Goal: Navigation & Orientation: Find specific page/section

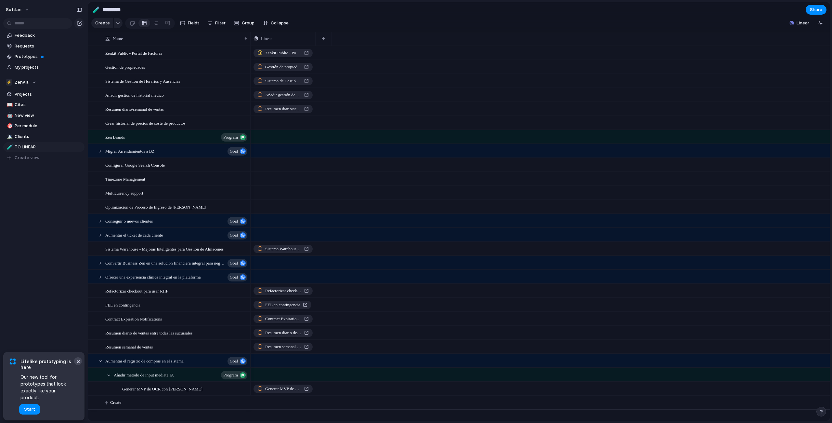
click at [78, 365] on button "×" at bounding box center [78, 361] width 8 height 8
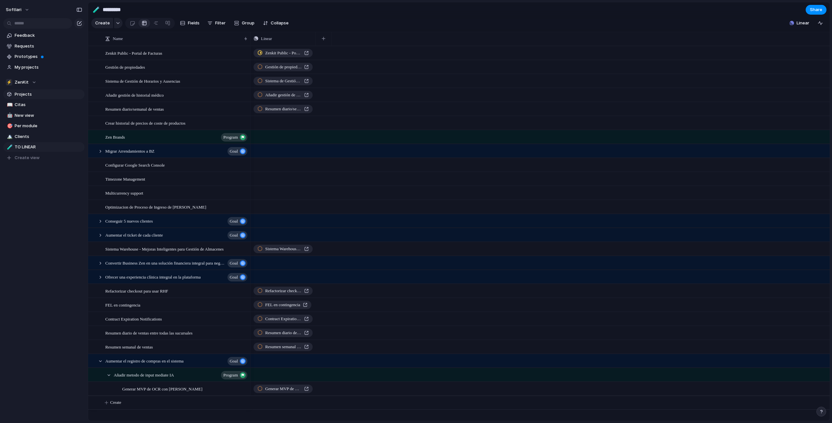
click at [25, 93] on span "Projects" at bounding box center [49, 94] width 68 height 7
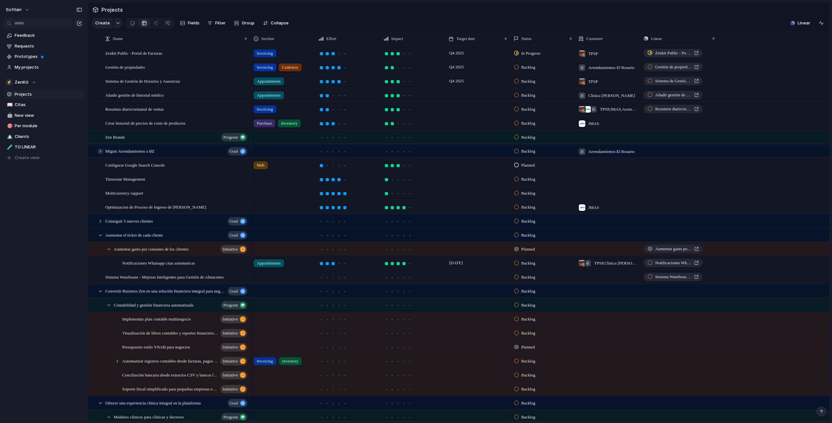
click at [100, 154] on div at bounding box center [101, 151] width 6 height 6
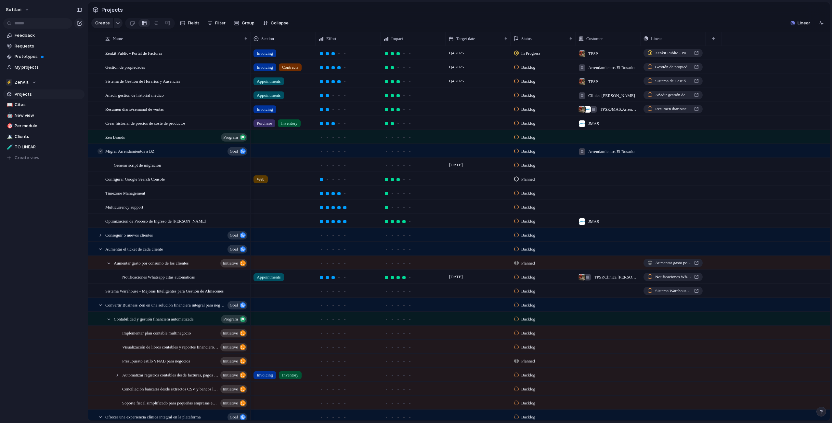
click at [100, 154] on div at bounding box center [101, 151] width 6 height 6
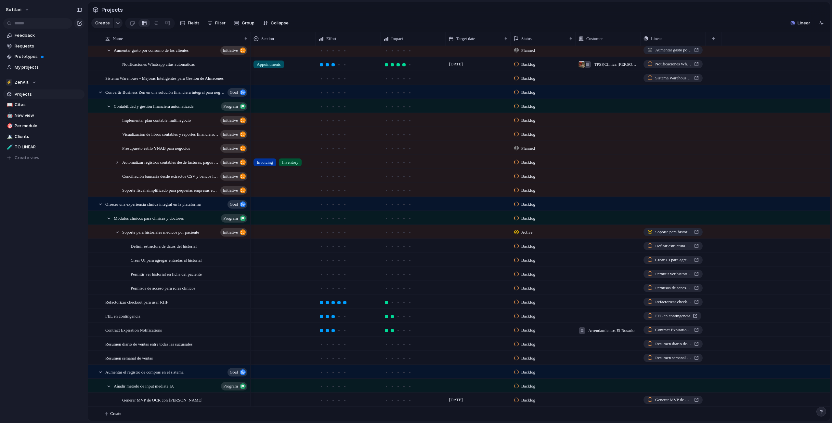
scroll to position [141, 0]
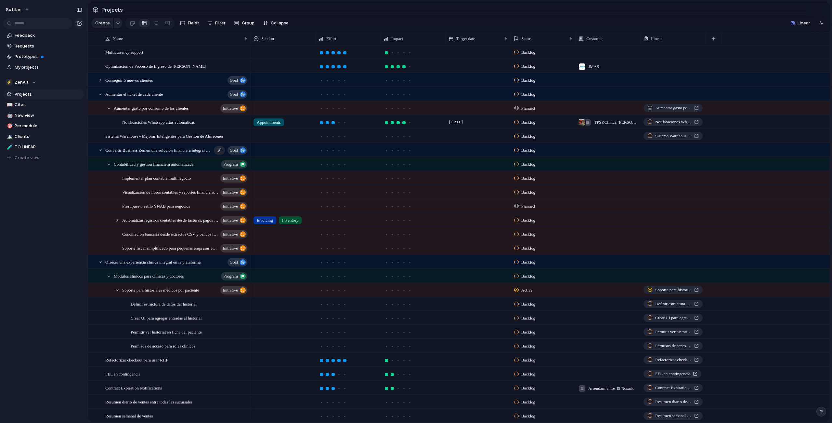
click at [125, 153] on span "Convertir Business Zen en una solución financiera integral para negocios en [GE…" at bounding box center [158, 149] width 107 height 7
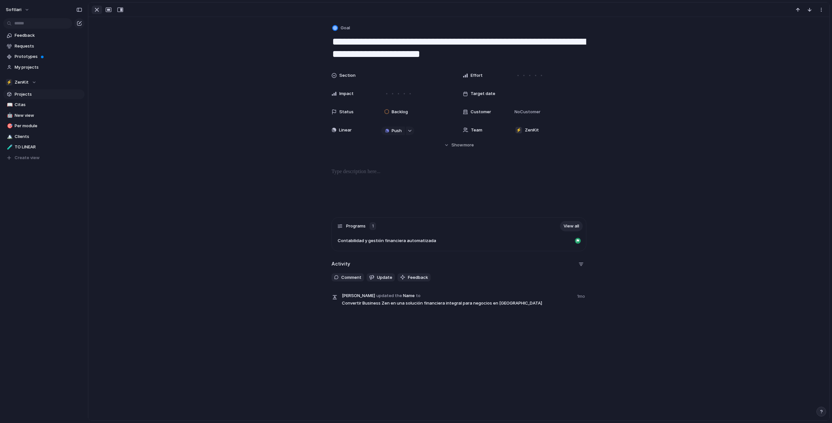
click at [97, 10] on div "button" at bounding box center [97, 10] width 8 height 8
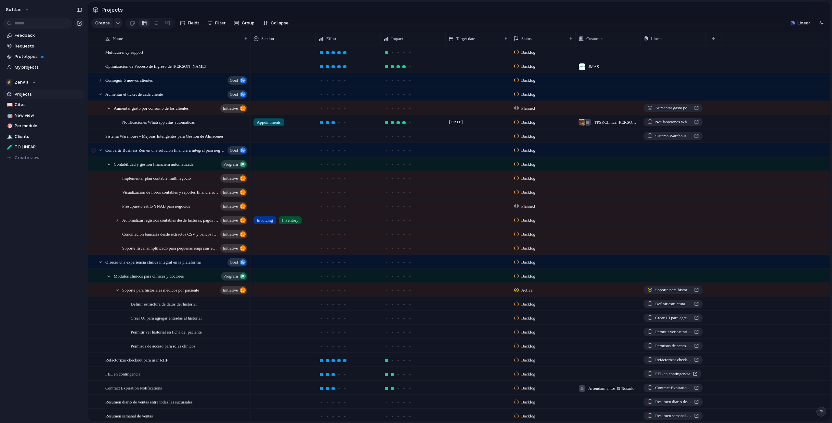
click at [97, 155] on div at bounding box center [94, 152] width 12 height 18
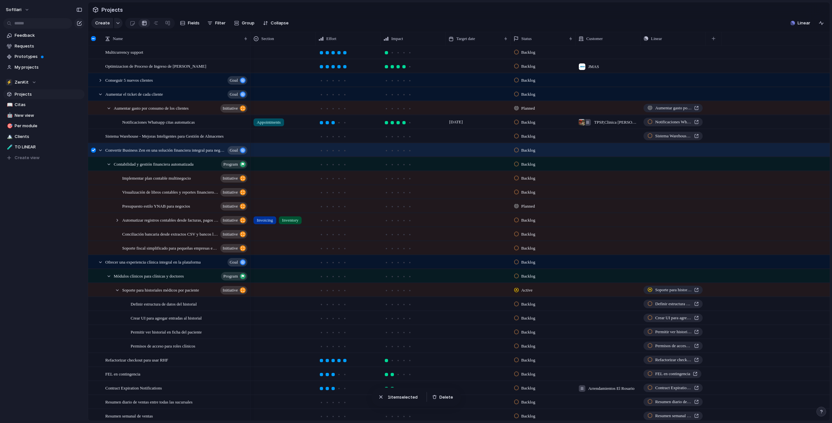
click at [95, 152] on div at bounding box center [93, 150] width 5 height 5
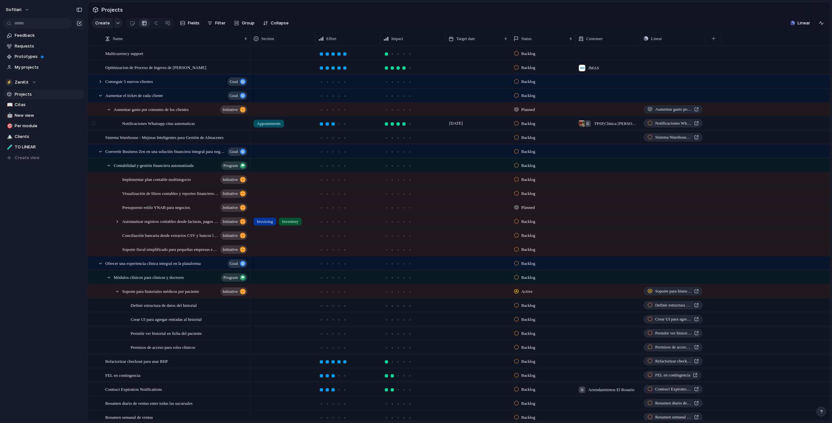
scroll to position [138, 0]
click at [98, 100] on div at bounding box center [101, 97] width 6 height 6
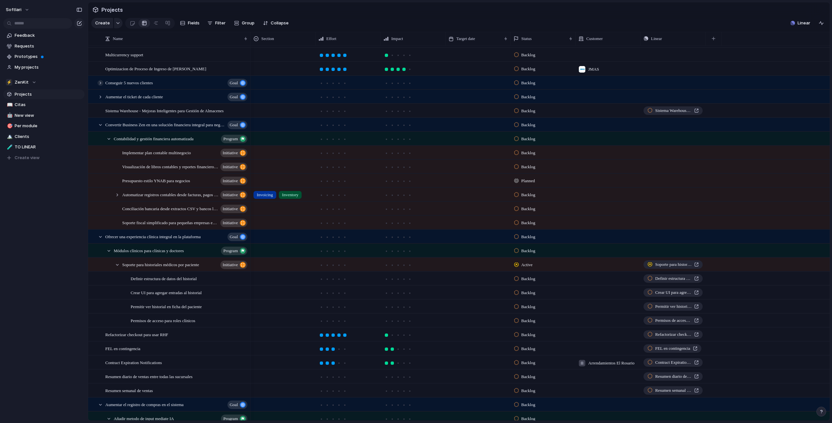
click at [101, 86] on div at bounding box center [101, 83] width 6 height 6
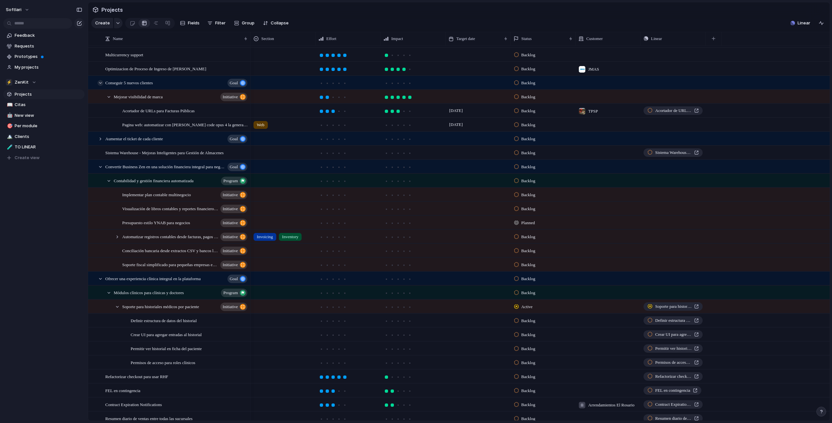
click at [101, 86] on div at bounding box center [101, 83] width 6 height 6
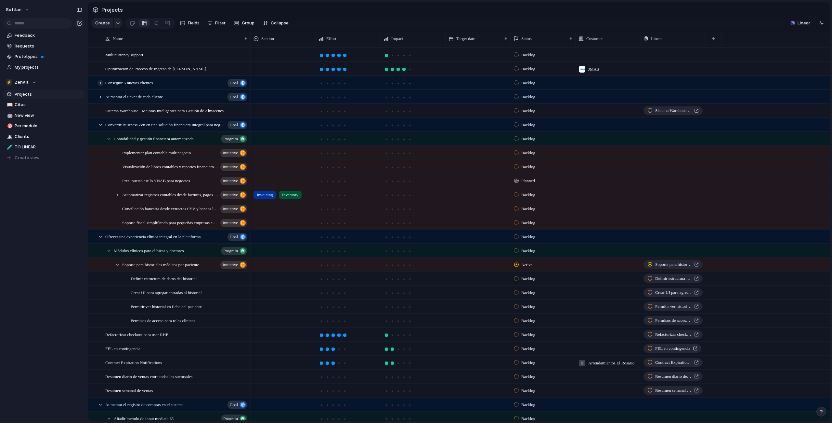
click at [101, 86] on div at bounding box center [101, 83] width 6 height 6
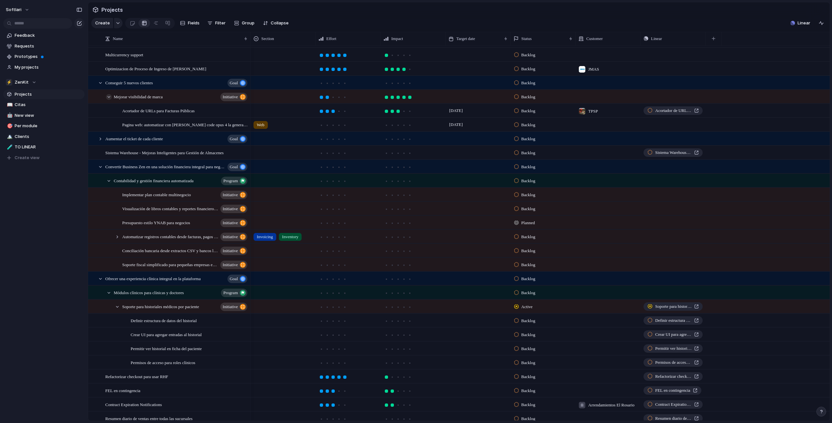
click at [109, 100] on div at bounding box center [109, 97] width 6 height 6
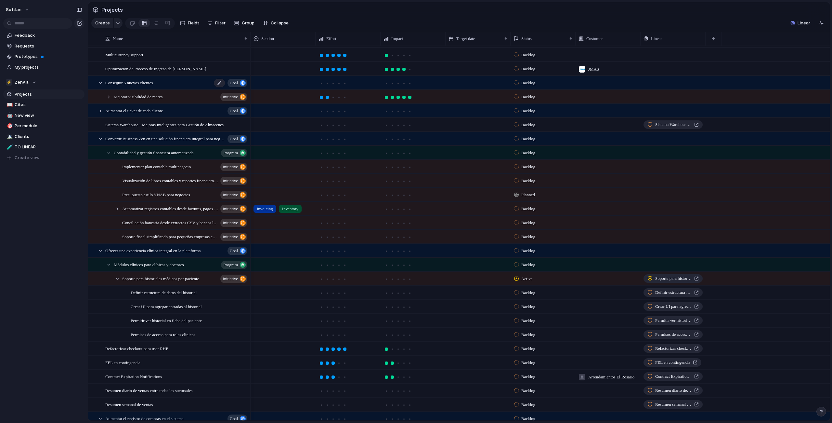
click at [205, 88] on div "Conseguir 5 nuevos clientes Goal" at bounding box center [176, 82] width 143 height 13
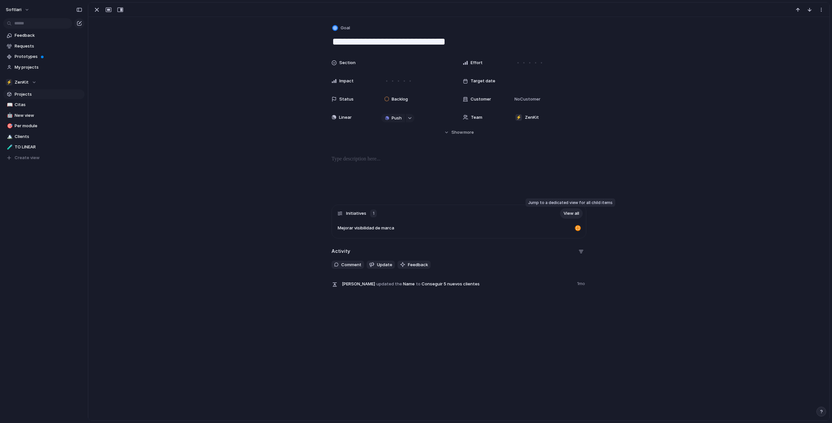
click at [569, 214] on link "View all" at bounding box center [571, 213] width 23 height 10
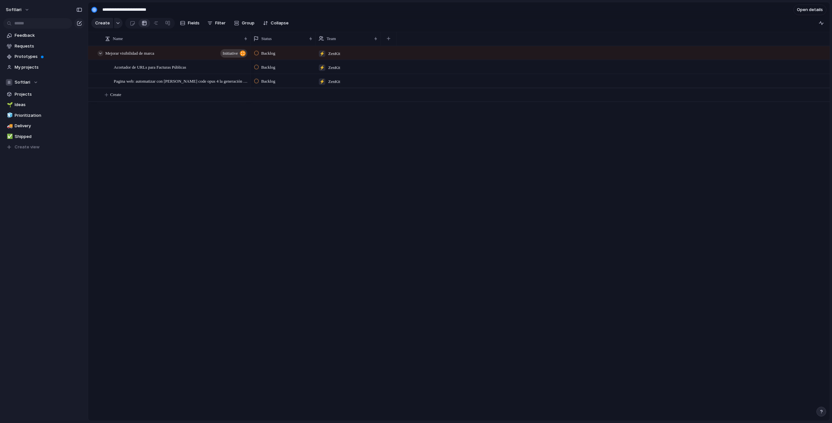
click at [101, 56] on div at bounding box center [101, 53] width 6 height 6
click at [112, 69] on span "Create" at bounding box center [115, 66] width 11 height 7
type textarea "*"
type textarea "**********"
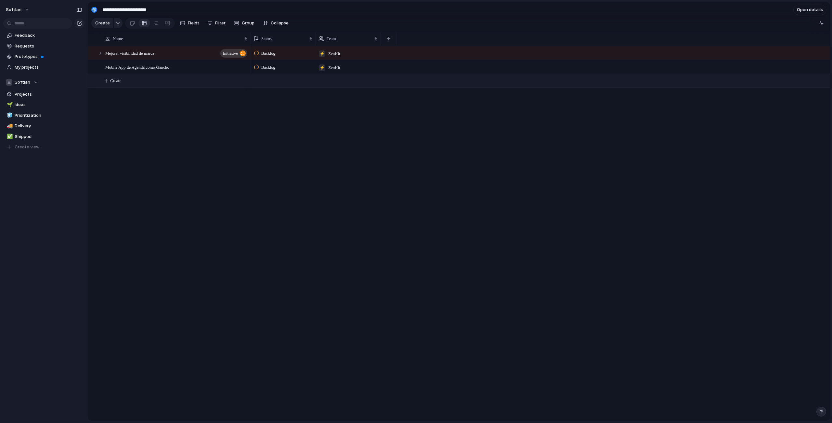
click at [271, 71] on span "Backlog" at bounding box center [268, 67] width 14 height 7
drag, startPoint x: 431, startPoint y: 165, endPoint x: 426, endPoint y: 161, distance: 6.5
click at [430, 164] on div "Backlog Planned In Progress Completed Canceled" at bounding box center [416, 211] width 832 height 423
click at [131, 71] on span "Mobile App de Agenda como Gancho" at bounding box center [137, 66] width 64 height 7
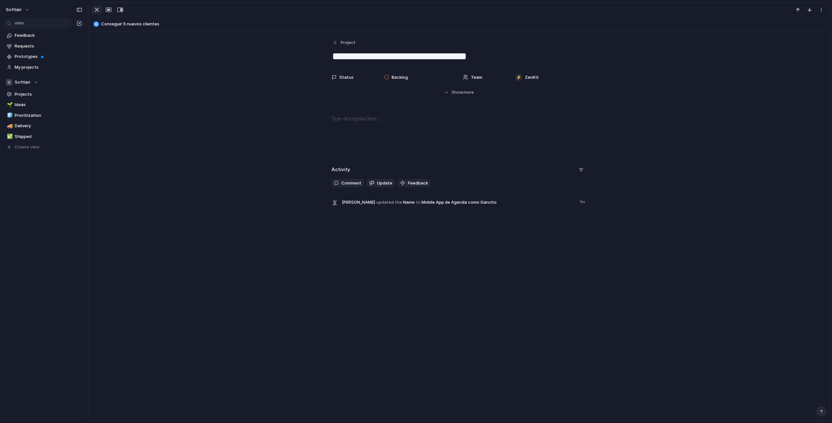
click at [95, 11] on div "button" at bounding box center [97, 10] width 8 height 8
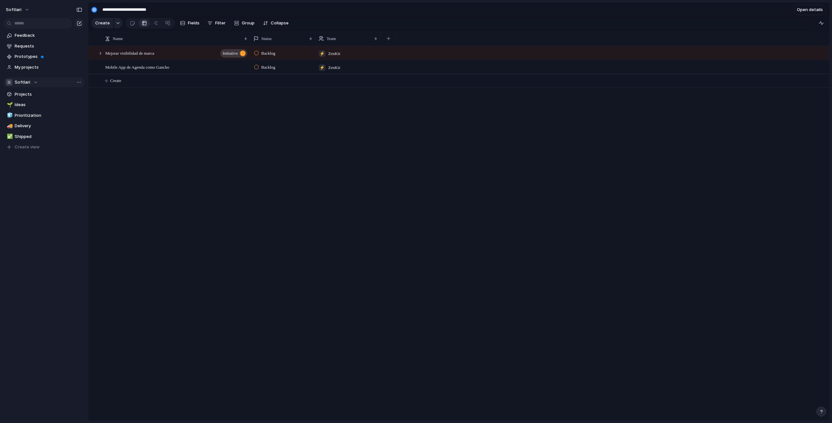
click at [25, 87] on button "Softlari" at bounding box center [43, 82] width 81 height 10
click at [26, 83] on div "Recent ⚡ ZenKit ⚡ Sales ⚡ Producto Teams Softlari ⚡ Delivery ⚡ Marketing Create…" at bounding box center [416, 211] width 832 height 423
click at [34, 89] on section "Softlari Projects 🌱 Ideas 🧊 Prioritization 🚚 Delivery ✅ Shipped To pick up a dr…" at bounding box center [44, 112] width 88 height 80
click at [30, 85] on div "Softlari" at bounding box center [22, 82] width 32 height 7
click at [30, 85] on div "Recent ⚡ ZenKit ⚡ Sales ⚡ Producto Teams Softlari ⚡ Delivery ⚡ Marketing Create…" at bounding box center [416, 211] width 832 height 423
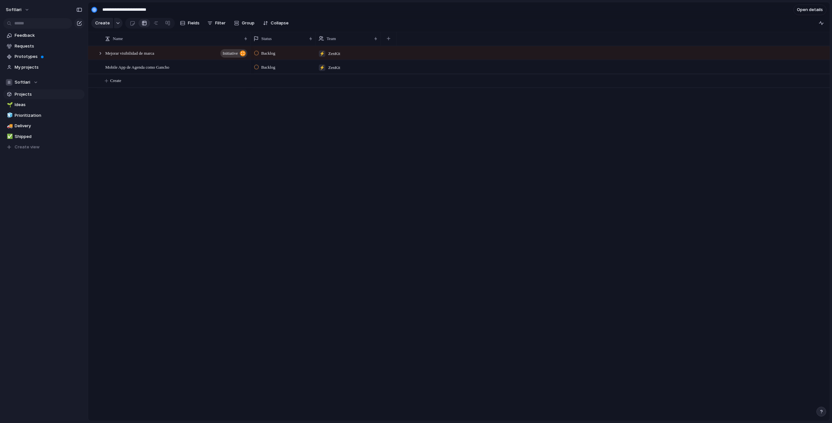
click at [28, 96] on span "Projects" at bounding box center [49, 94] width 68 height 7
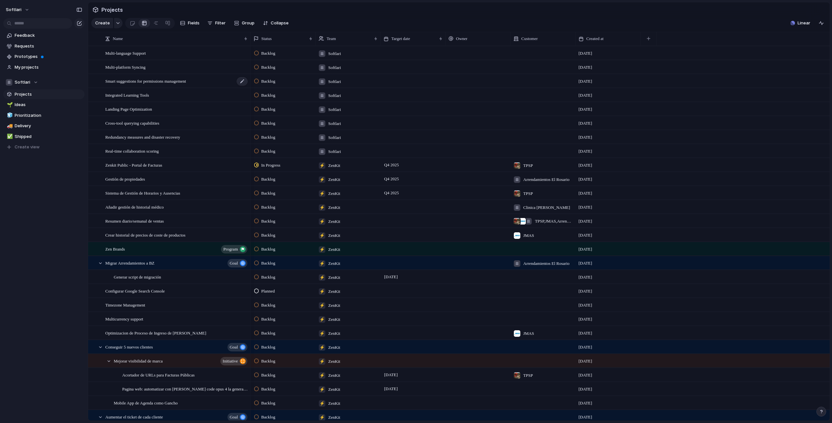
click at [174, 85] on span "Smart suggestions for permissions management" at bounding box center [145, 80] width 81 height 7
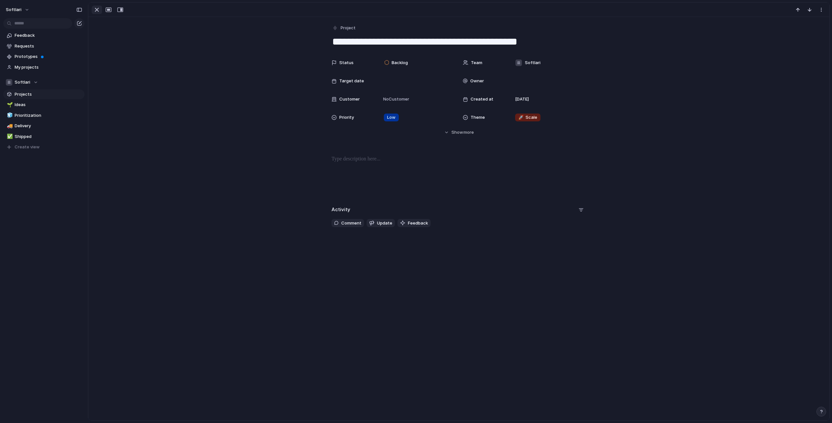
click at [97, 9] on div "button" at bounding box center [97, 10] width 8 height 8
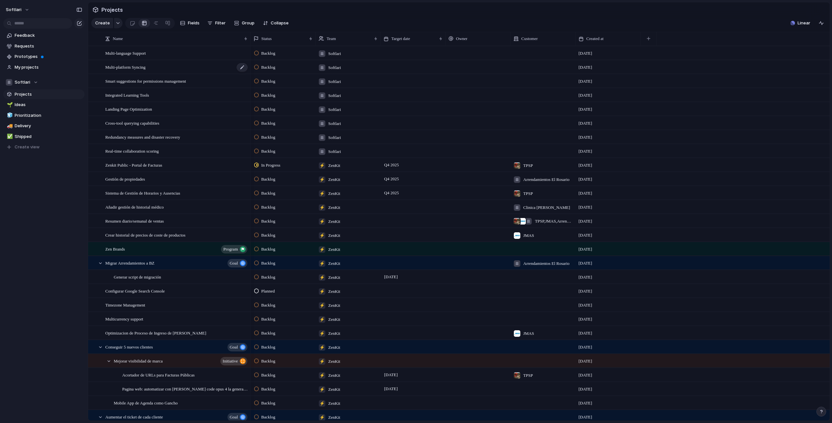
click at [142, 71] on span "Multi-platform Syncing" at bounding box center [125, 66] width 40 height 7
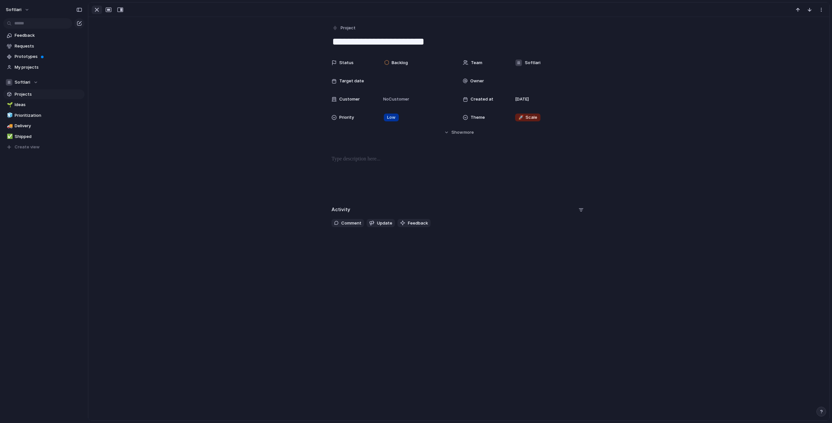
click at [95, 9] on div "button" at bounding box center [97, 10] width 8 height 8
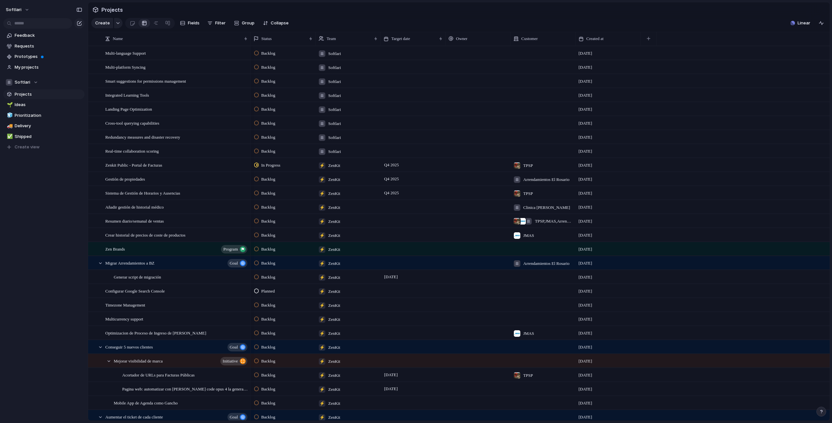
scroll to position [1, 0]
click at [97, 156] on div at bounding box center [94, 152] width 12 height 18
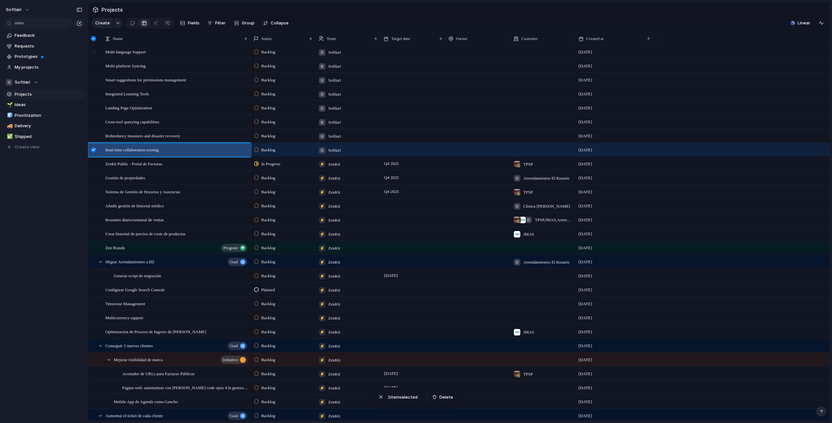
click at [92, 54] on div at bounding box center [93, 51] width 5 height 5
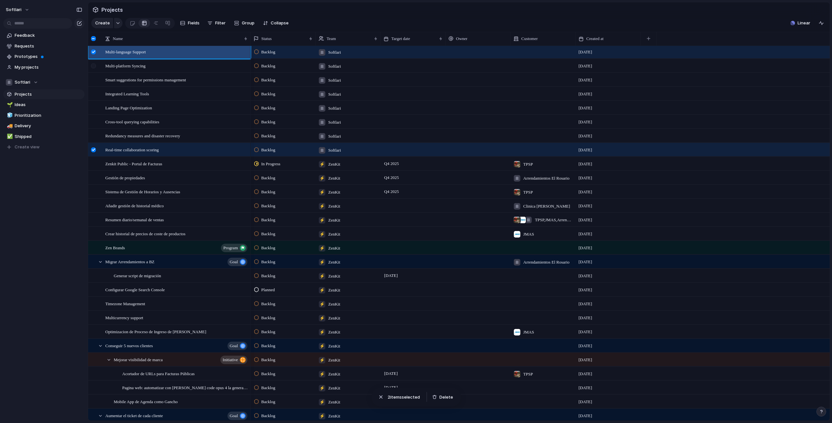
click at [95, 67] on div at bounding box center [94, 68] width 12 height 18
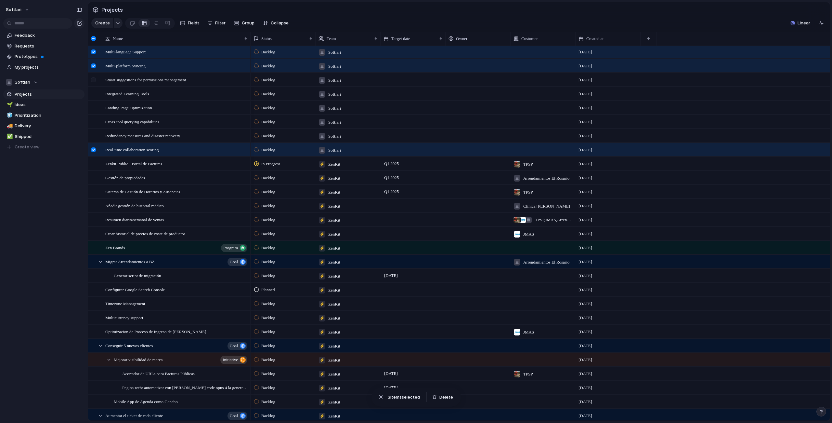
click at [92, 82] on div at bounding box center [93, 79] width 5 height 5
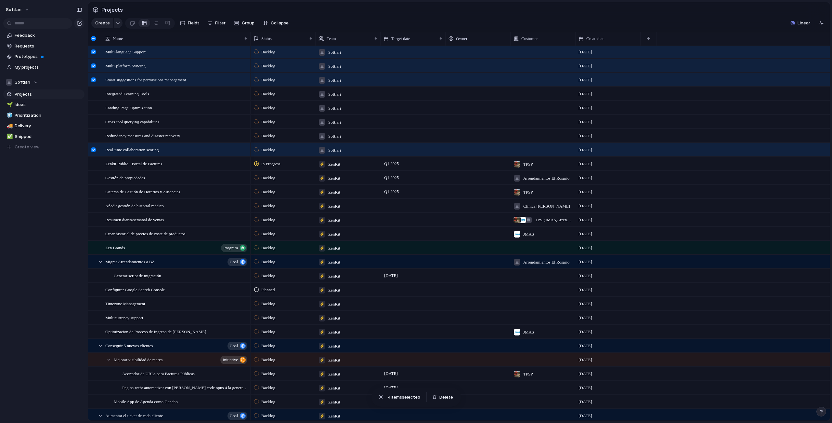
click at [93, 86] on div "Smart suggestions for permissions management" at bounding box center [169, 80] width 162 height 14
click at [93, 96] on div at bounding box center [93, 93] width 5 height 5
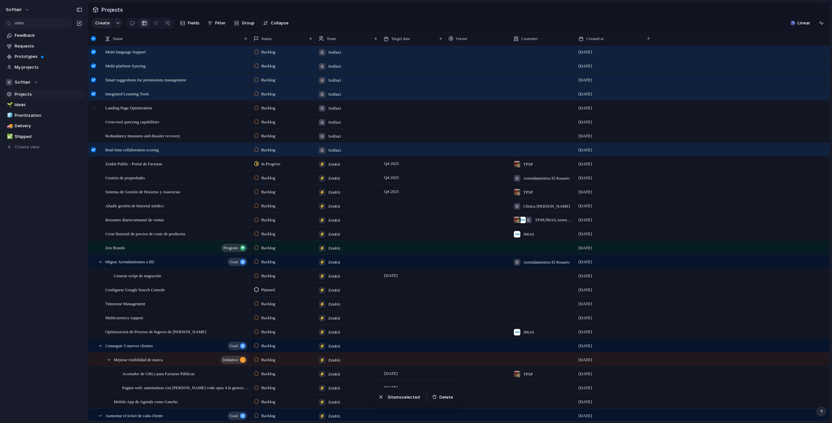
click at [93, 110] on div at bounding box center [93, 107] width 5 height 5
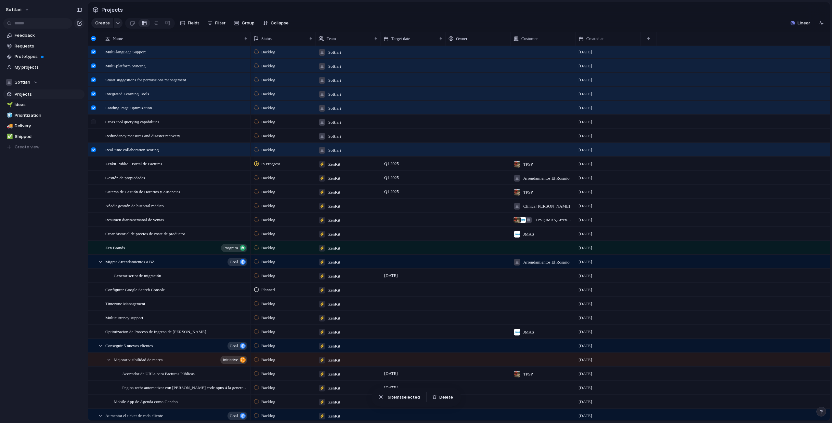
click at [94, 124] on div at bounding box center [93, 121] width 5 height 5
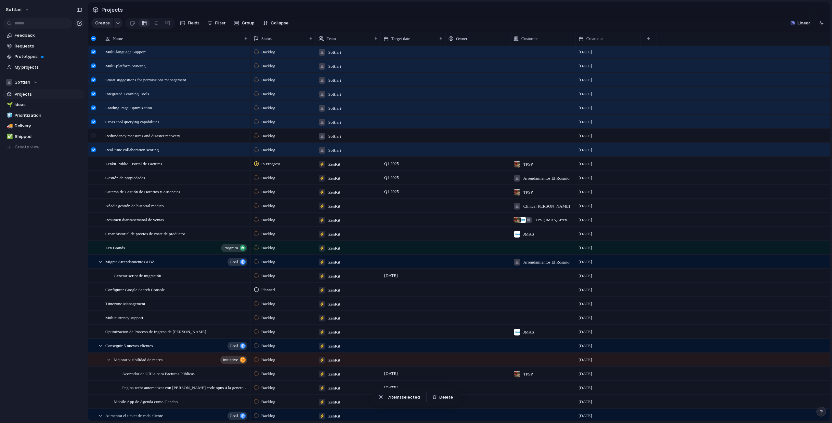
click at [94, 138] on div at bounding box center [93, 135] width 5 height 5
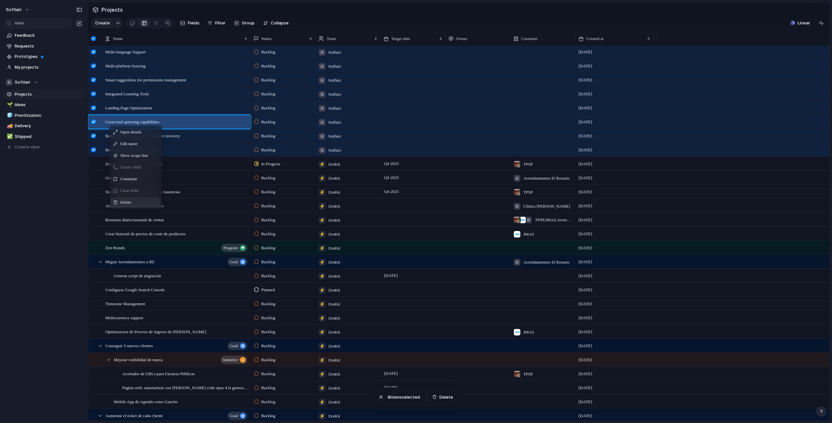
click at [122, 205] on span "Delete" at bounding box center [125, 202] width 11 height 7
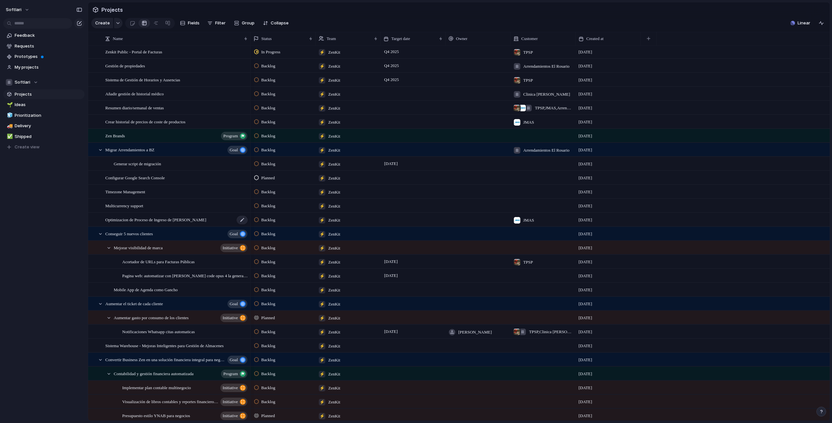
click at [143, 223] on span "Optimizacion de Proceso de Ingreso de [PERSON_NAME]" at bounding box center [155, 219] width 101 height 7
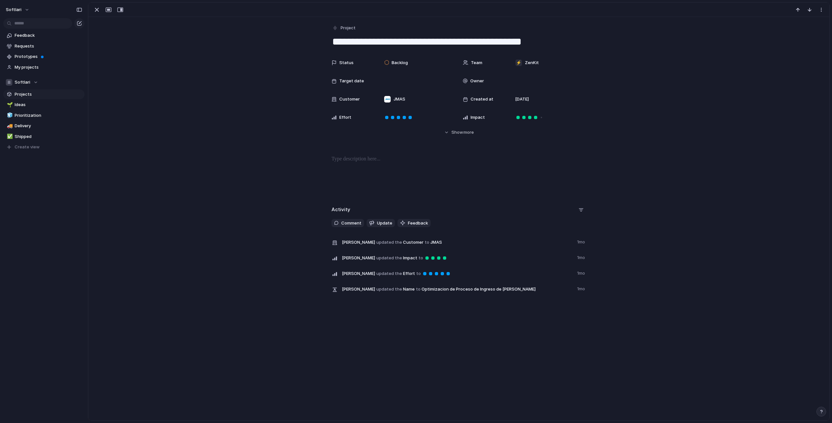
click at [96, 14] on div at bounding box center [458, 10] width 741 height 14
click at [98, 9] on div "button" at bounding box center [97, 10] width 8 height 8
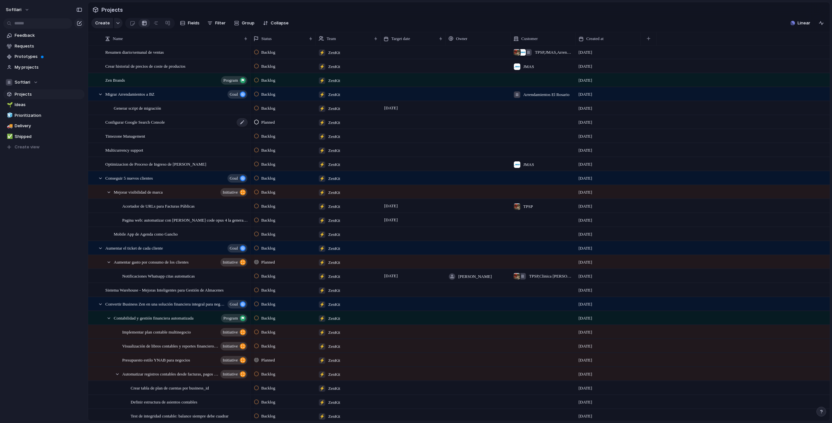
scroll to position [104, 0]
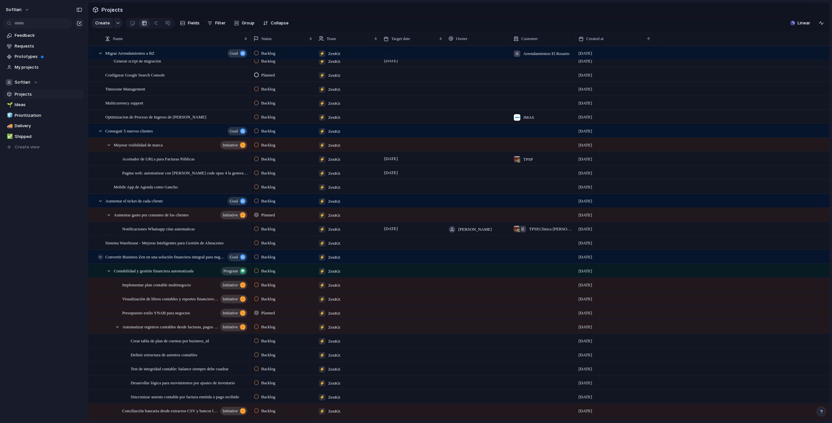
click at [99, 260] on div at bounding box center [101, 257] width 6 height 6
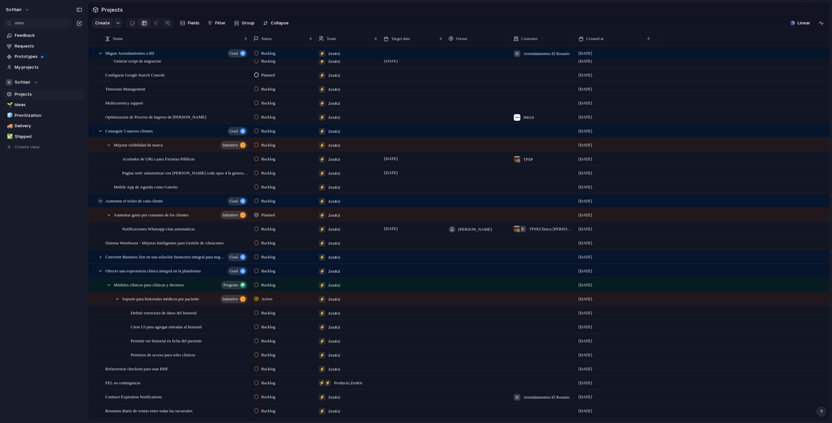
click at [101, 204] on div at bounding box center [101, 201] width 6 height 6
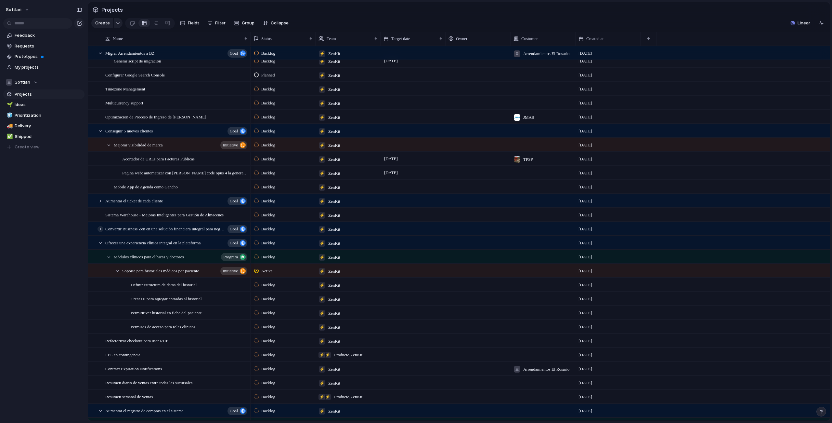
click at [98, 232] on div at bounding box center [101, 229] width 6 height 6
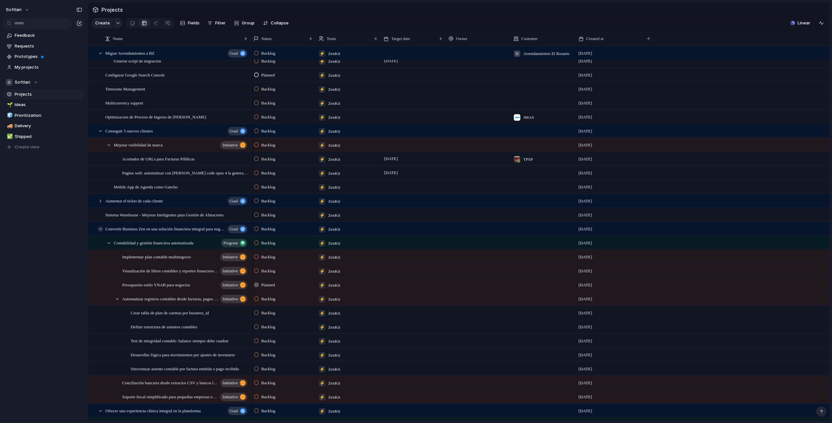
click at [99, 232] on div at bounding box center [101, 229] width 6 height 6
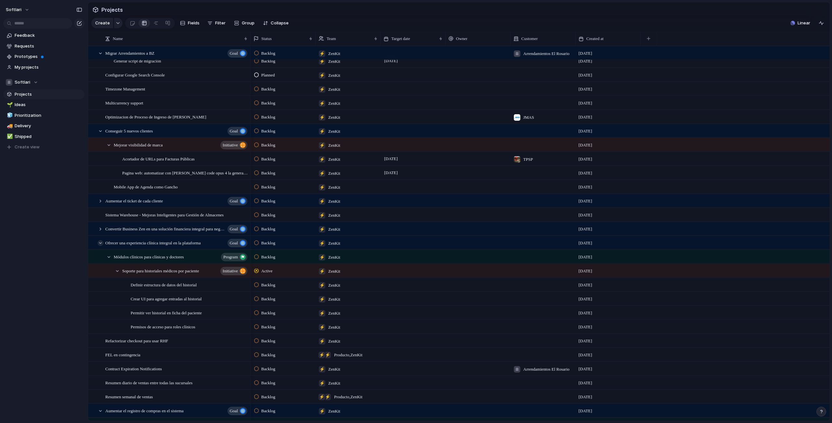
click at [100, 246] on div at bounding box center [101, 243] width 6 height 6
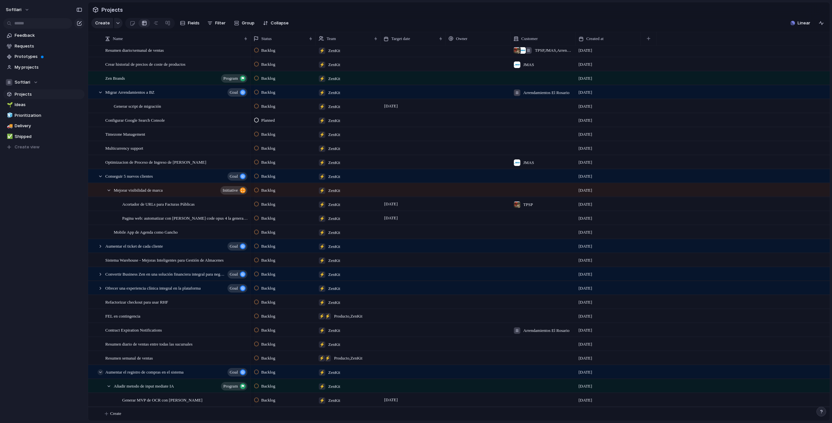
click at [101, 373] on div at bounding box center [101, 372] width 6 height 6
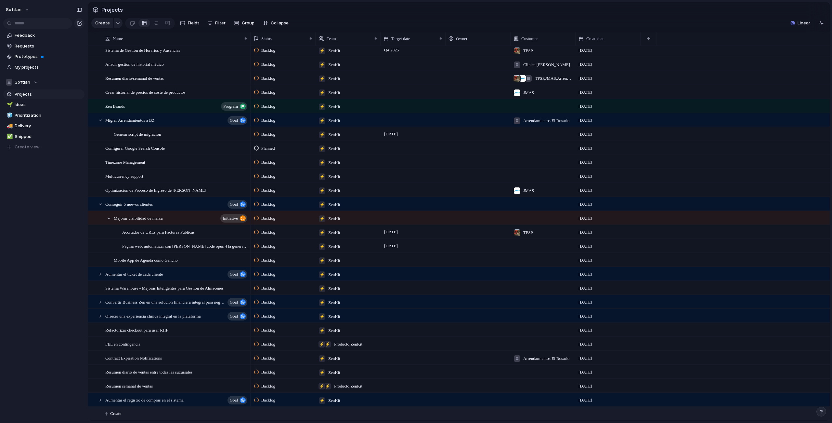
click at [119, 413] on span "Create" at bounding box center [115, 413] width 11 height 7
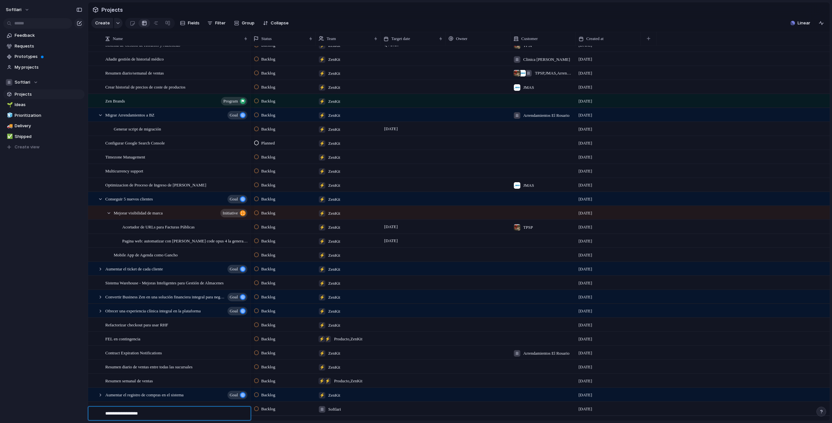
type textarea "**********"
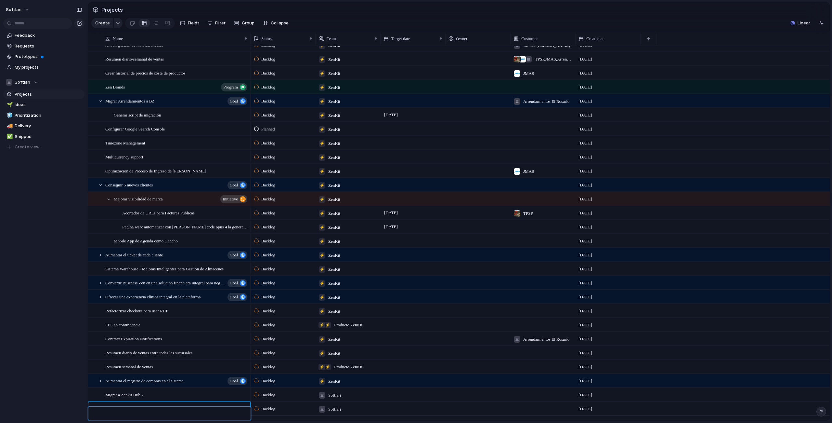
click at [134, 415] on textarea at bounding box center [175, 414] width 141 height 8
click at [93, 411] on div at bounding box center [92, 412] width 8 height 13
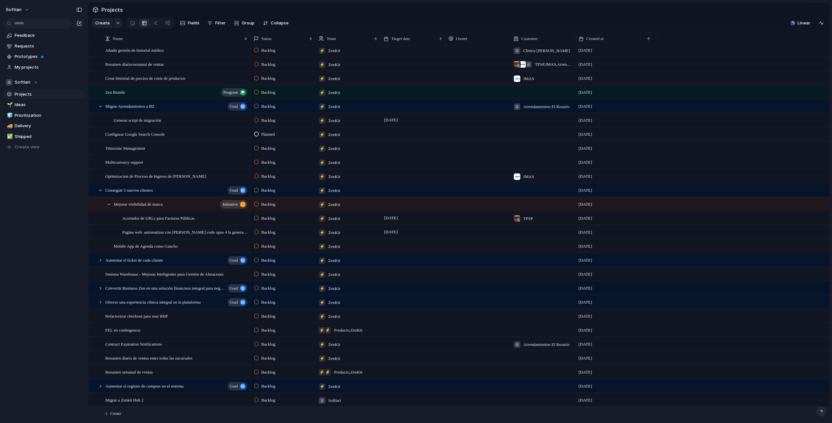
click at [120, 412] on span "Create" at bounding box center [115, 413] width 11 height 7
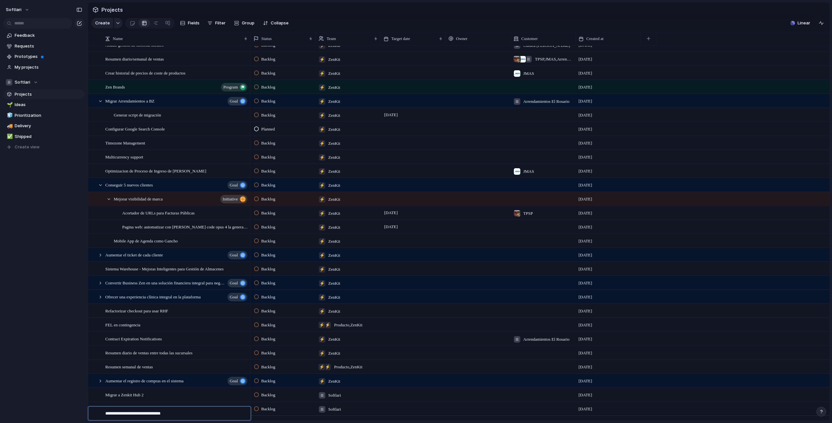
type textarea "**********"
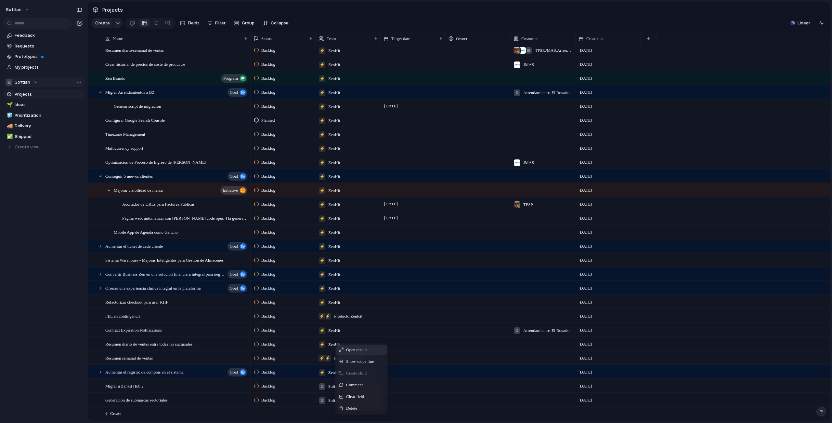
click at [24, 82] on span "Softlari" at bounding box center [23, 82] width 16 height 7
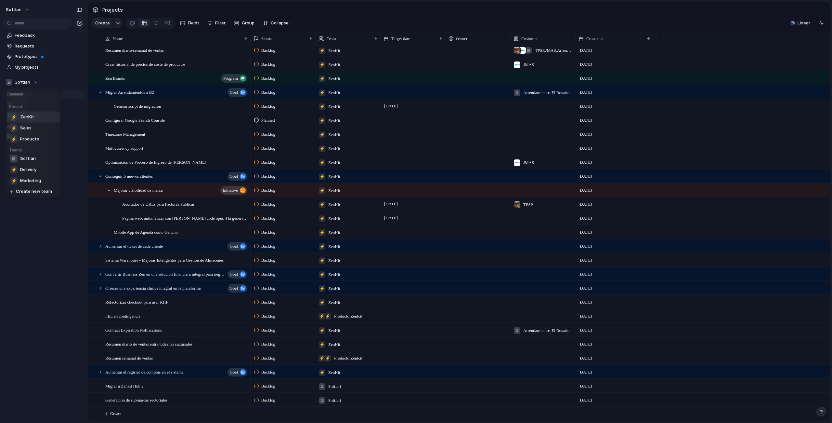
click at [38, 115] on li "⚡ ZenKit" at bounding box center [33, 117] width 53 height 11
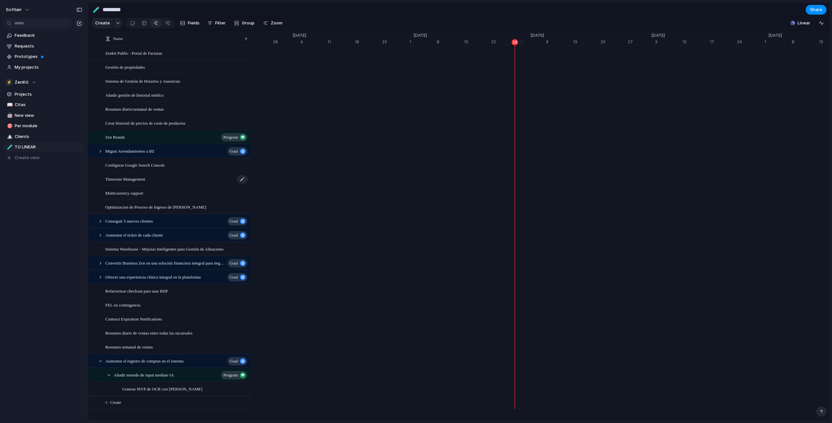
scroll to position [0, 4118]
click at [16, 91] on span "Projects" at bounding box center [49, 94] width 68 height 7
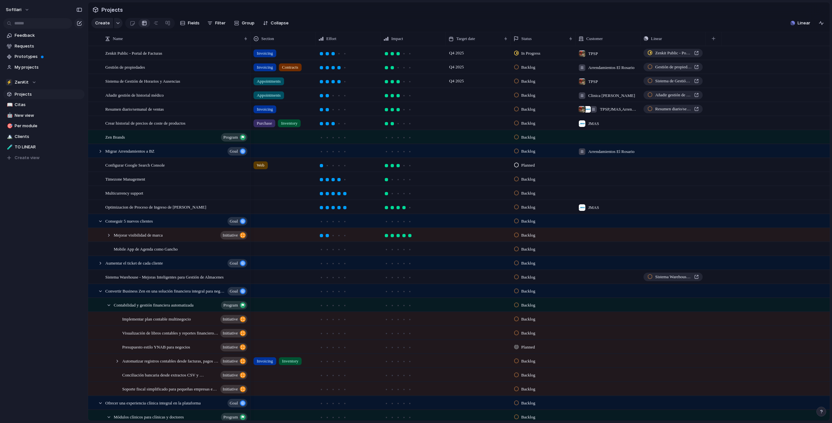
scroll to position [204, 0]
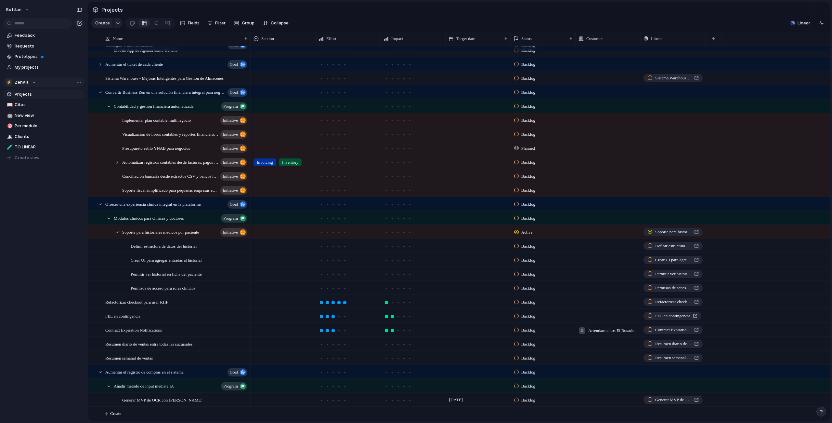
click at [19, 84] on button "⚡ ZenKit" at bounding box center [43, 82] width 81 height 10
click at [27, 139] on span "Softlari" at bounding box center [28, 139] width 16 height 7
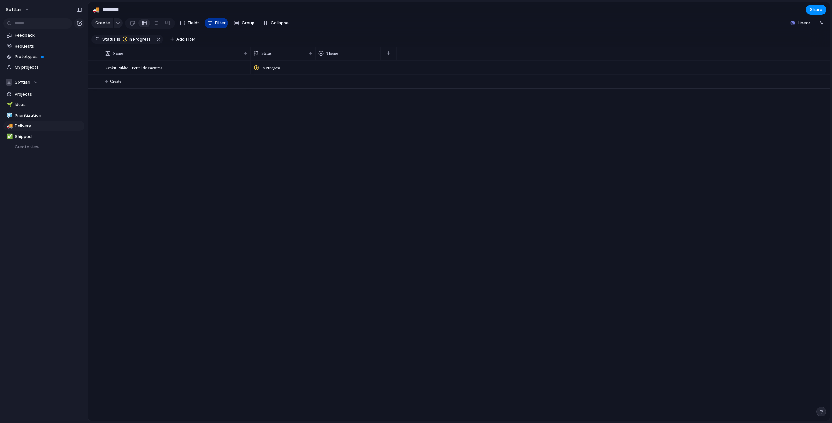
click at [207, 26] on div "button" at bounding box center [209, 22] width 5 height 5
click at [156, 42] on button "button" at bounding box center [159, 39] width 8 height 8
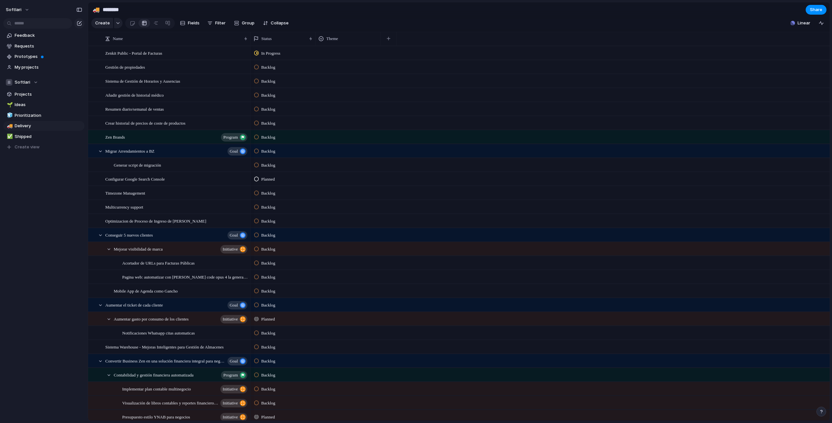
scroll to position [372, 0]
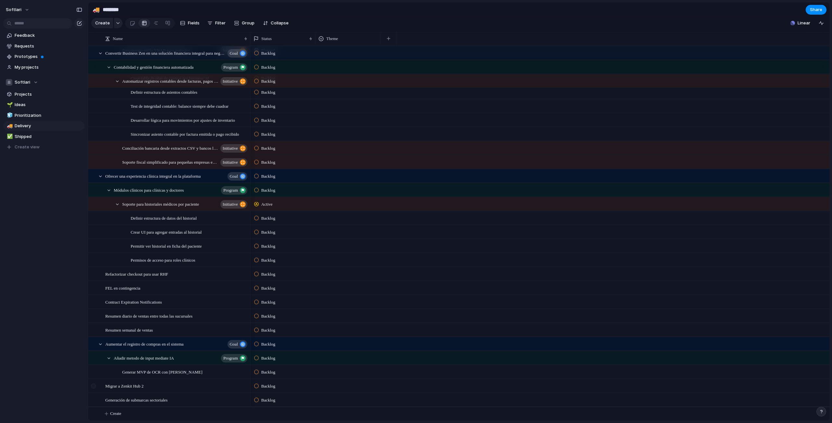
click at [98, 385] on div at bounding box center [94, 388] width 12 height 18
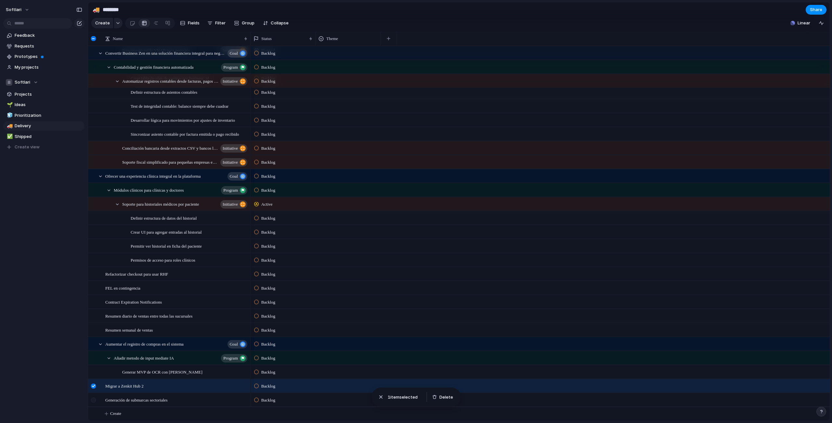
click at [95, 399] on div at bounding box center [93, 399] width 5 height 5
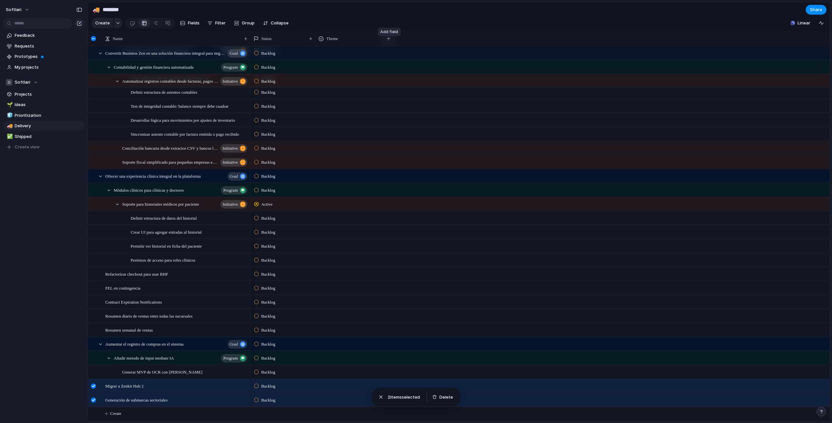
click at [390, 40] on div "button" at bounding box center [389, 39] width 4 height 4
type input "***"
click at [404, 71] on span "Team" at bounding box center [399, 72] width 11 height 7
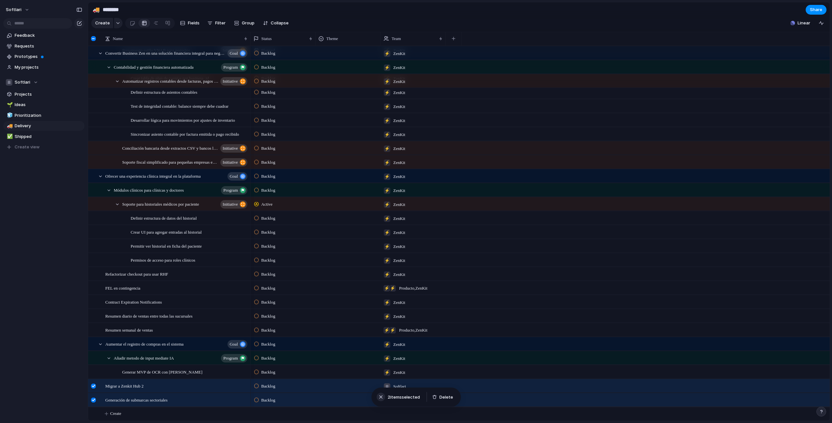
click at [378, 397] on button "button" at bounding box center [381, 396] width 8 height 8
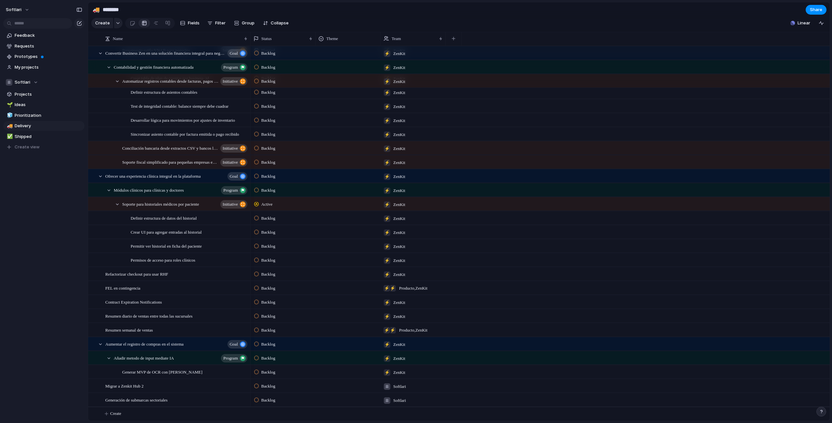
click at [392, 388] on div "Softlari" at bounding box center [395, 384] width 28 height 11
click at [389, 362] on div at bounding box center [387, 361] width 11 height 11
click at [385, 413] on div at bounding box center [387, 413] width 11 height 11
click at [388, 360] on div at bounding box center [387, 361] width 11 height 11
click at [339, 407] on div "Softlari ⚡ Producto ⚡ Sales ⚡ Delivery ⚡ Marketing ⚡ ZenKit" at bounding box center [416, 211] width 832 height 423
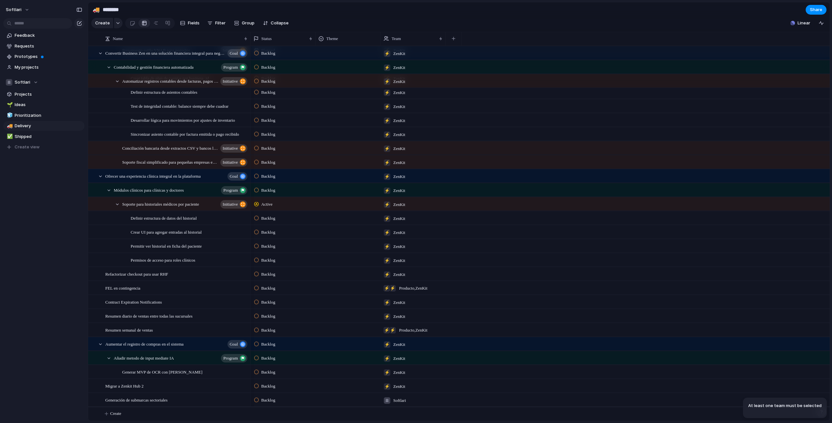
click at [388, 401] on div at bounding box center [387, 400] width 7 height 7
click at [407, 414] on span "ZenKit" at bounding box center [410, 414] width 14 height 7
click at [408, 401] on span "Softlari , ZenKit" at bounding box center [412, 400] width 26 height 7
click at [398, 363] on div at bounding box center [396, 362] width 7 height 7
click at [567, 378] on div "Backlog ⚡ ZenKit" at bounding box center [540, 385] width 579 height 14
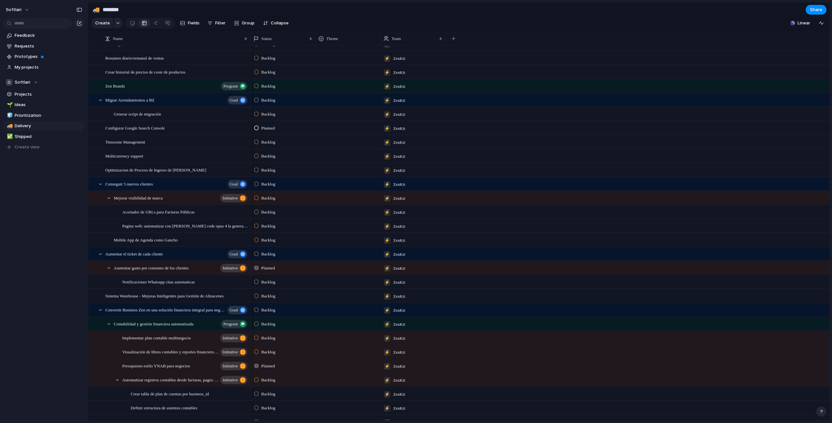
scroll to position [45, 0]
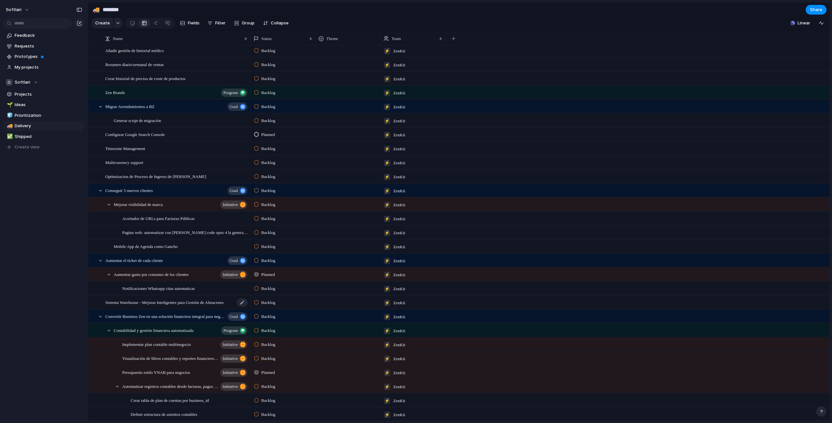
click at [200, 306] on span "Sistema Warehouse - Mejoras Inteligentes para Gestión de Almacenes" at bounding box center [164, 301] width 118 height 7
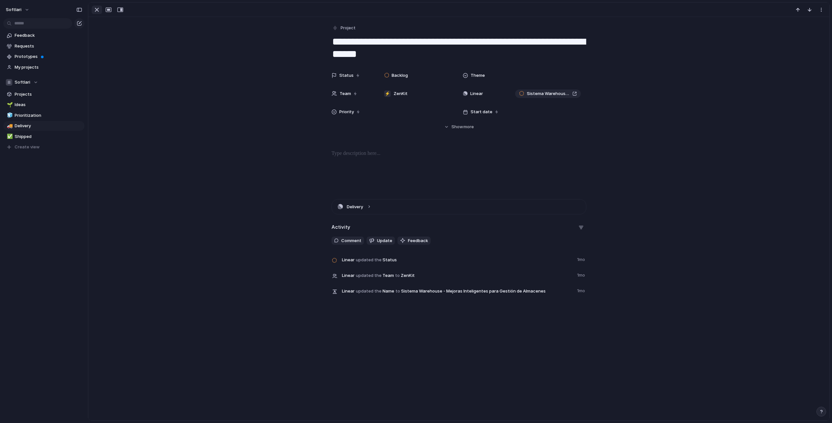
click at [96, 9] on div "button" at bounding box center [97, 10] width 8 height 8
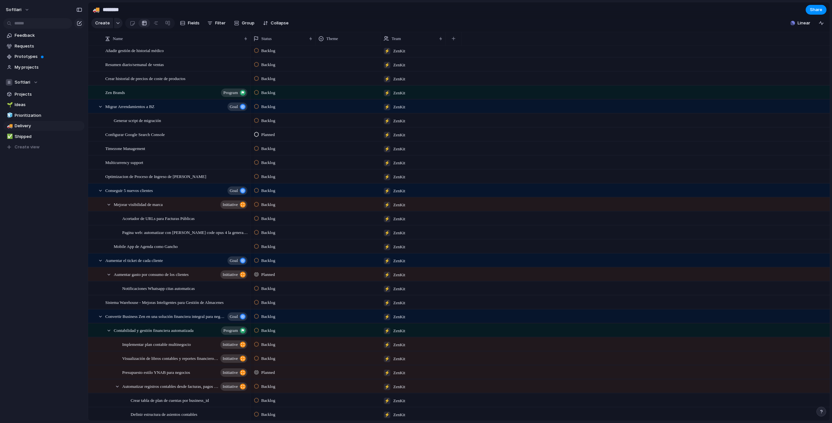
scroll to position [372, 0]
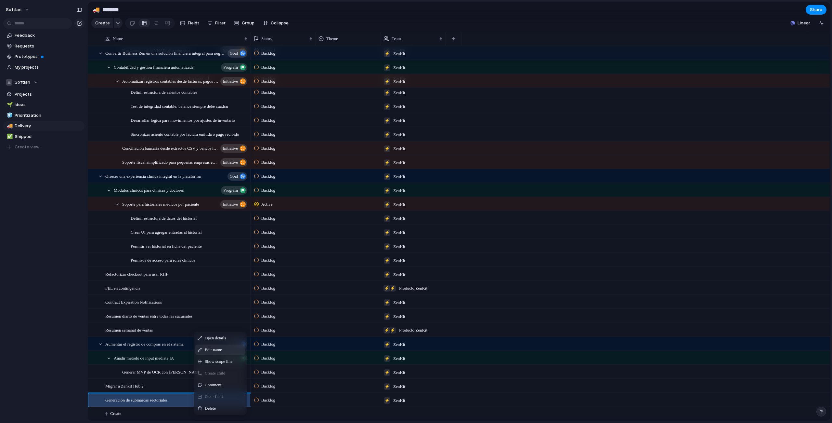
click at [222, 353] on span "Edit name" at bounding box center [213, 349] width 17 height 7
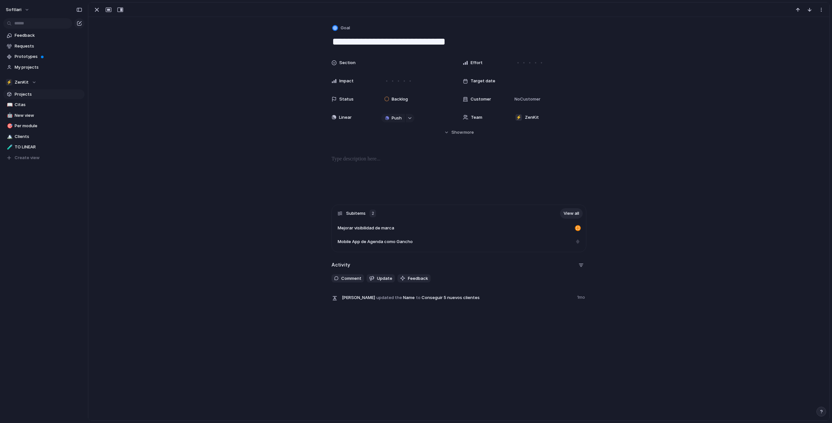
scroll to position [138, 0]
